Goal: Navigation & Orientation: Find specific page/section

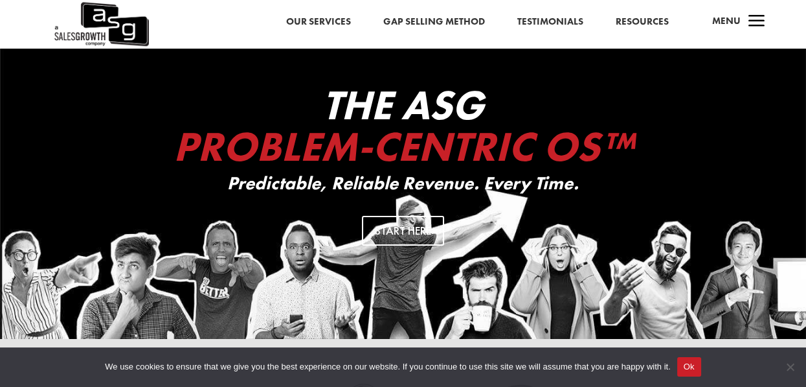
click at [320, 27] on link "Our Services" at bounding box center [318, 22] width 65 height 17
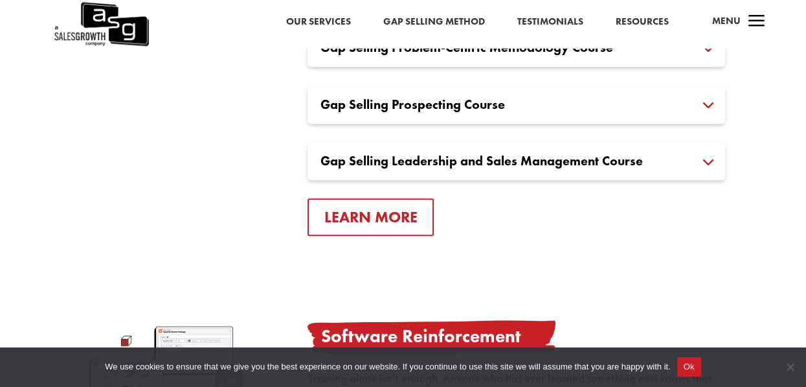
scroll to position [1059, 0]
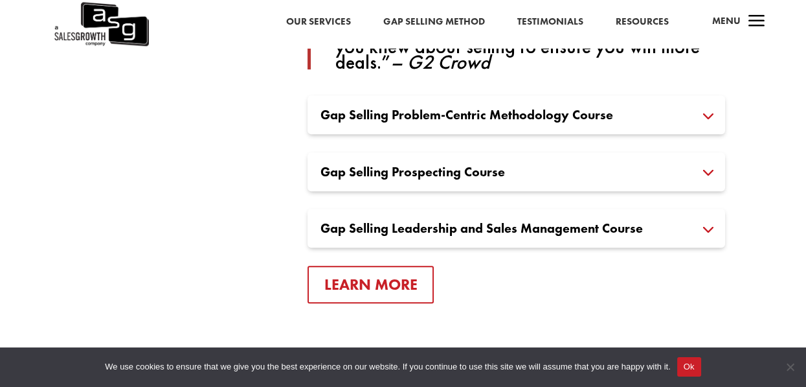
click at [728, 22] on span "Menu" at bounding box center [726, 20] width 28 height 13
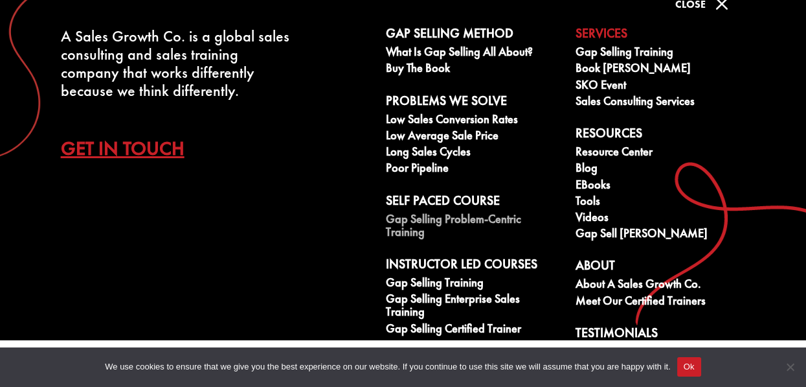
scroll to position [0, 0]
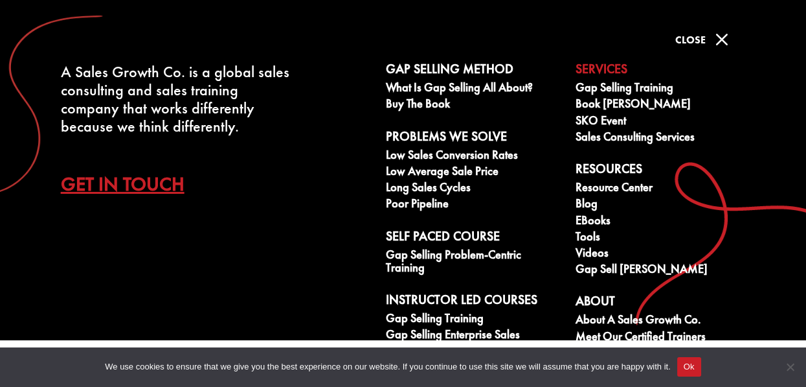
click at [717, 34] on span "M" at bounding box center [721, 40] width 26 height 26
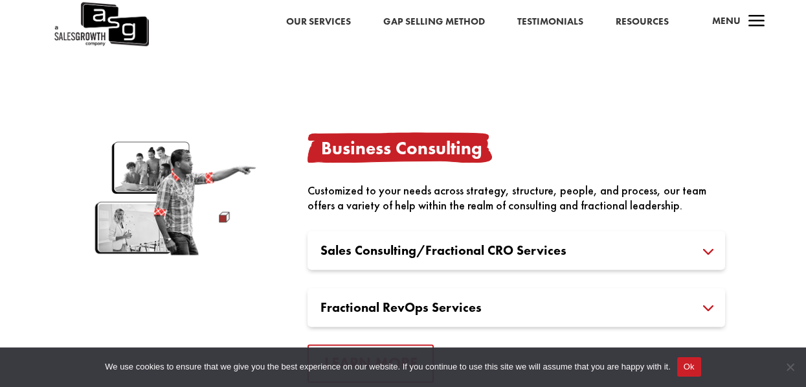
scroll to position [2354, 0]
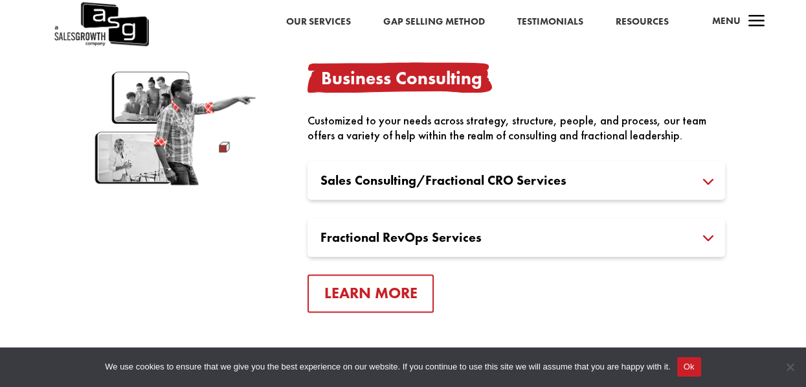
click at [702, 174] on h3 "Sales Consulting/Fractional CRO Services" at bounding box center [516, 180] width 392 height 13
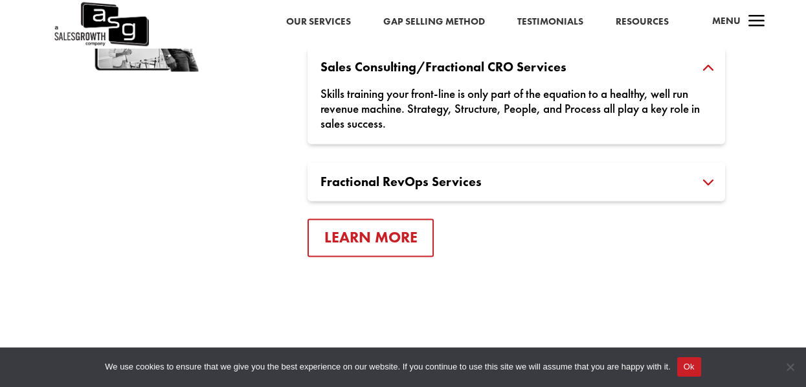
scroll to position [2472, 0]
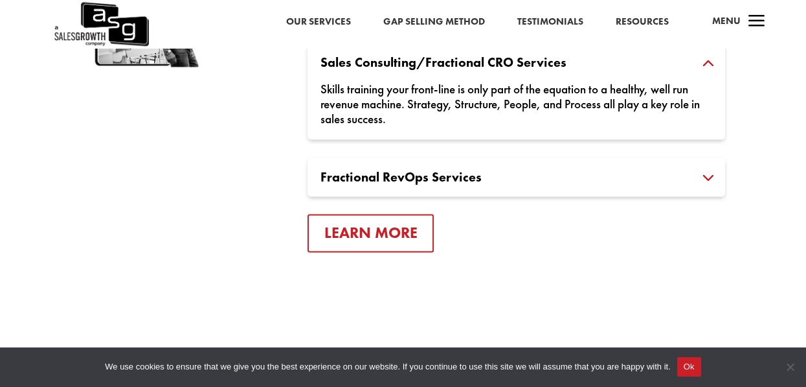
click at [581, 170] on h3 "Fractional RevOps Services" at bounding box center [516, 176] width 392 height 13
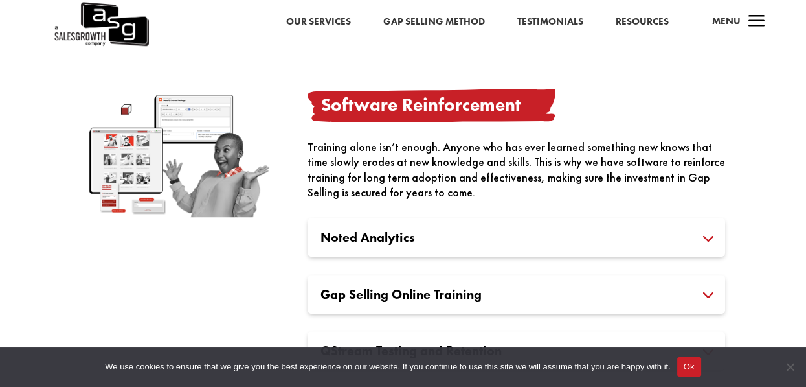
scroll to position [1353, 0]
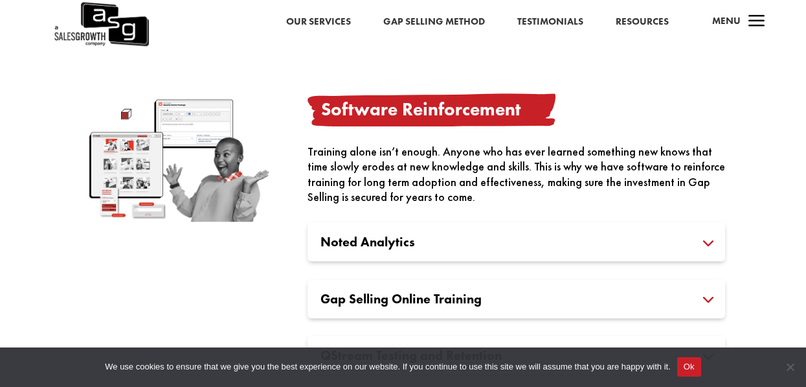
click at [631, 23] on link "Resources" at bounding box center [642, 22] width 53 height 17
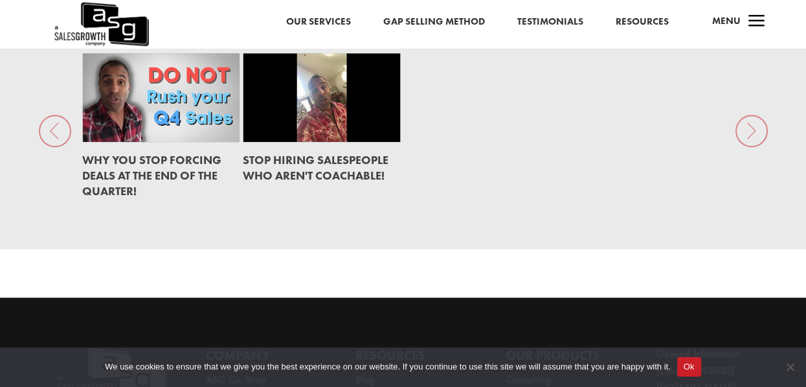
scroll to position [1609, 0]
